Goal: Task Accomplishment & Management: Manage account settings

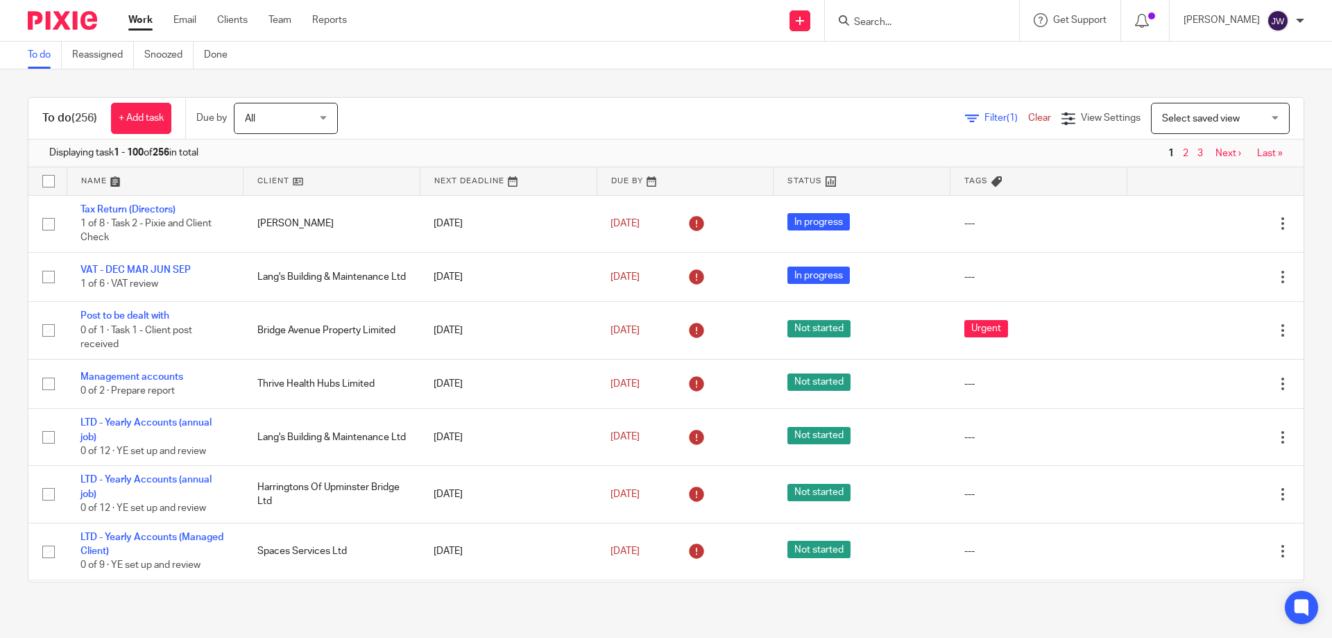
scroll to position [1388, 0]
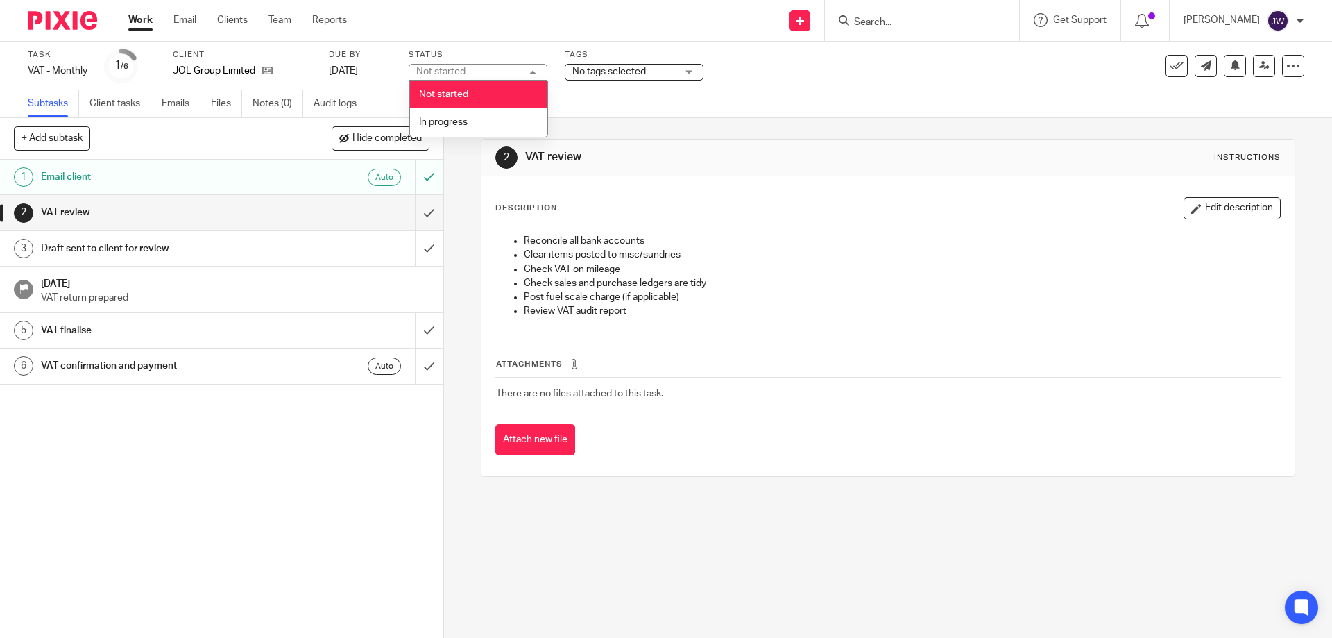
click at [625, 73] on span "No tags selected" at bounding box center [610, 72] width 74 height 10
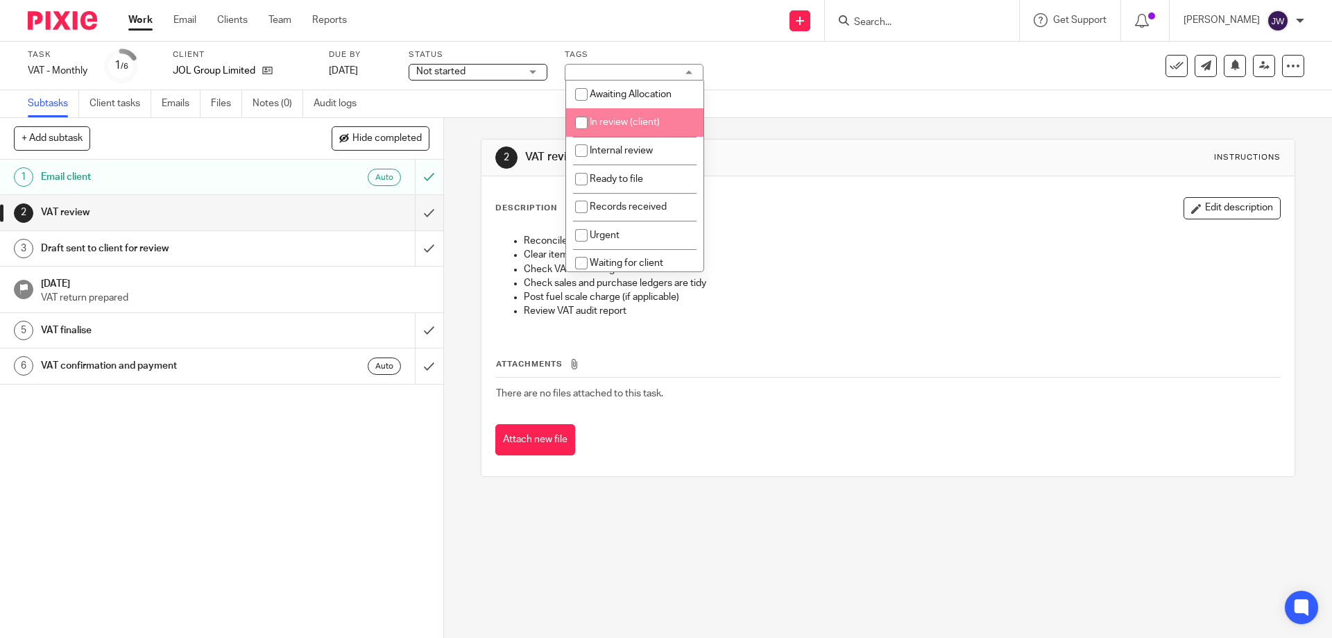
click at [643, 117] on span "In review (client)" at bounding box center [625, 122] width 70 height 10
checkbox input "true"
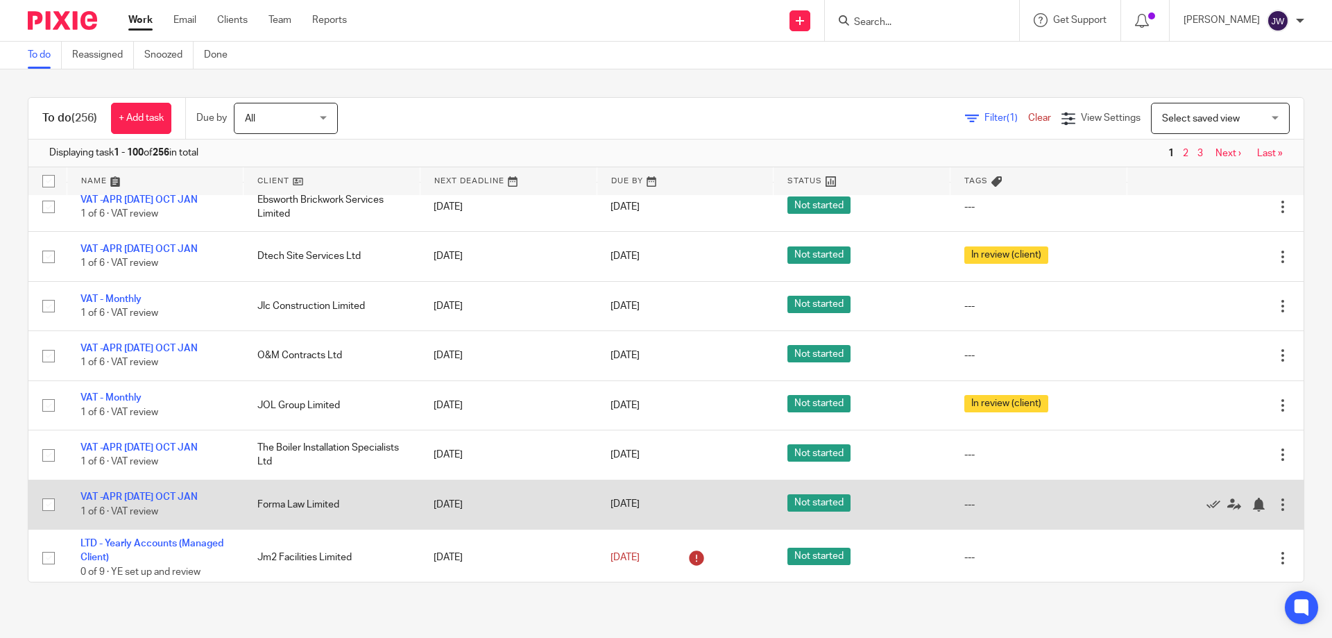
scroll to position [1457, 0]
